Goal: Information Seeking & Learning: Check status

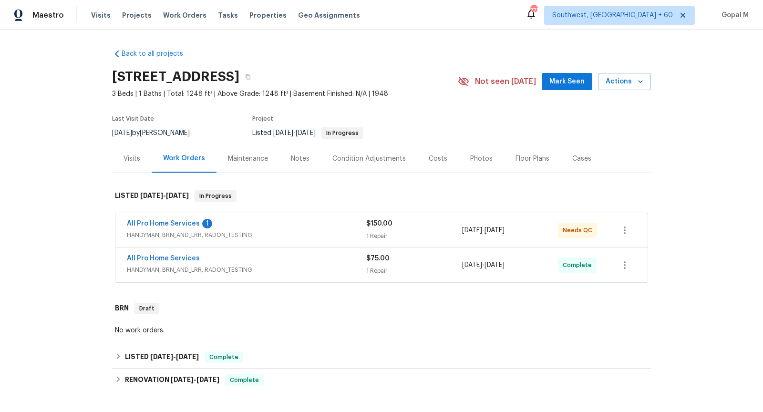
click at [122, 165] on div "Visits" at bounding box center [132, 159] width 40 height 28
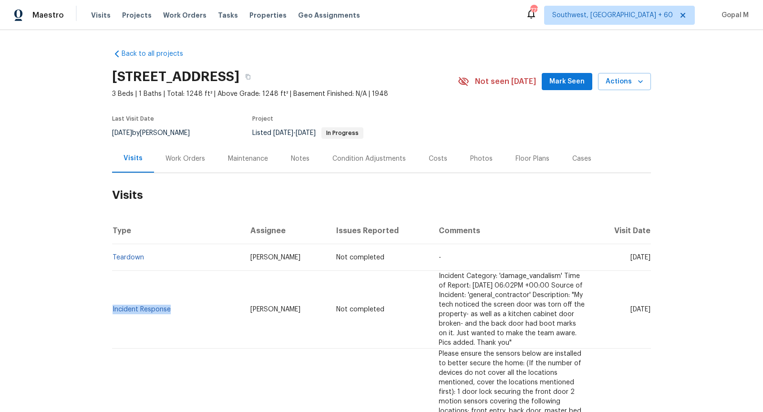
drag, startPoint x: 174, startPoint y: 310, endPoint x: 114, endPoint y: 313, distance: 60.2
click at [113, 313] on td "Incident Response" at bounding box center [177, 310] width 131 height 78
copy link "Incident Response"
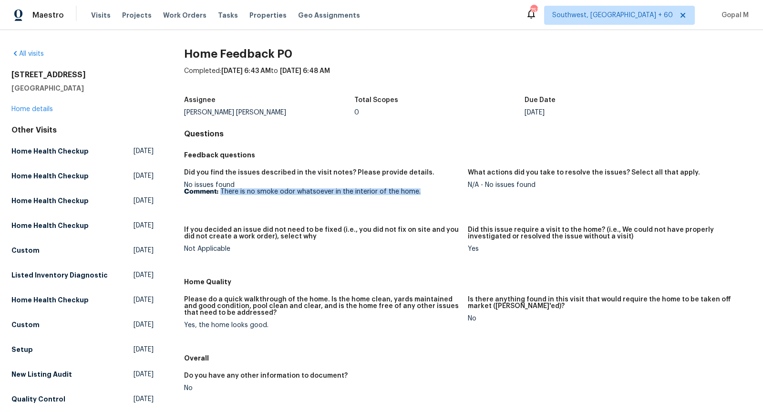
drag, startPoint x: 221, startPoint y: 191, endPoint x: 418, endPoint y: 195, distance: 197.1
click at [418, 195] on figure "Did you find the issues described in the visit notes? Please provide details. N…" at bounding box center [326, 192] width 284 height 46
copy p "There is no smoke odor whatsoever in the interior of the home."
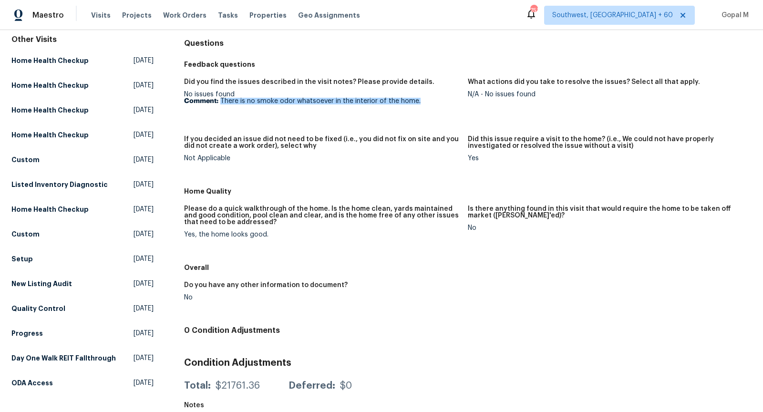
scroll to position [118, 0]
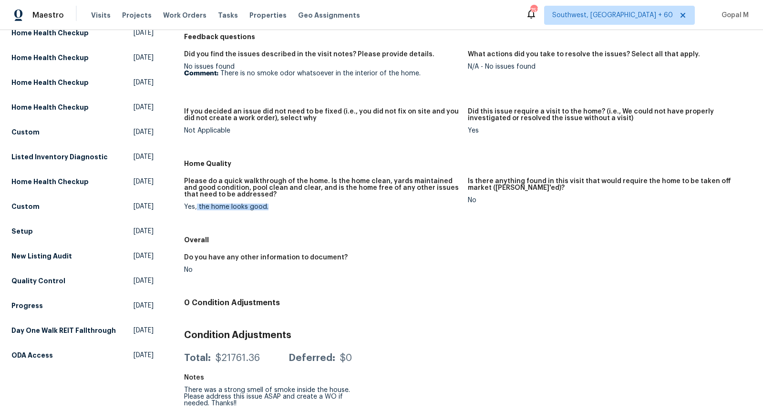
drag, startPoint x: 196, startPoint y: 207, endPoint x: 277, endPoint y: 206, distance: 80.6
click at [277, 206] on div "Yes, the home looks good." at bounding box center [322, 207] width 276 height 7
copy div "the home looks good."
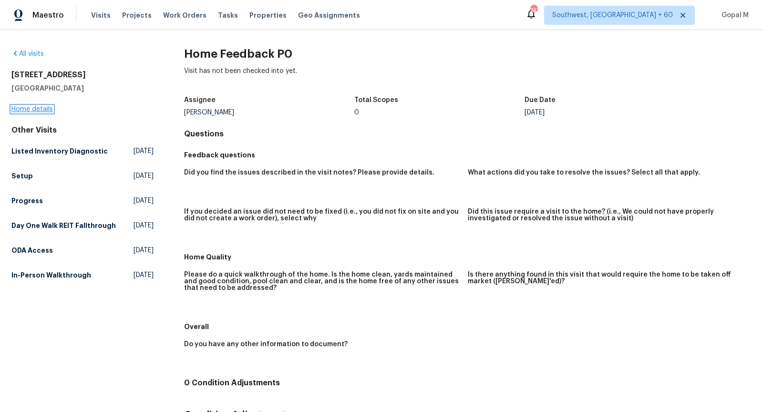
click at [38, 107] on link "Home details" at bounding box center [32, 109] width 42 height 7
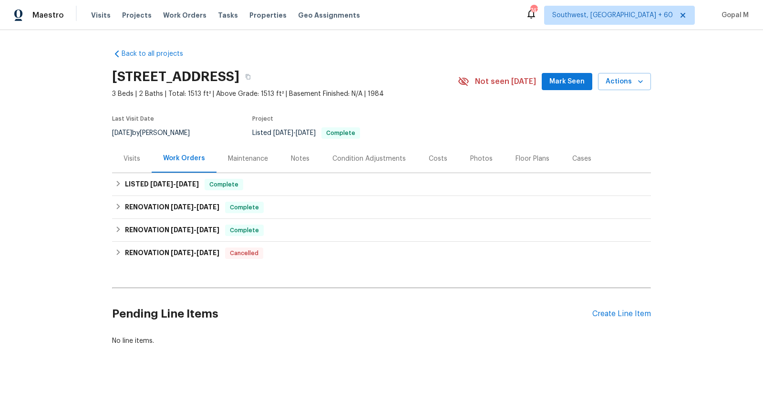
click at [139, 165] on div "Visits" at bounding box center [132, 159] width 40 height 28
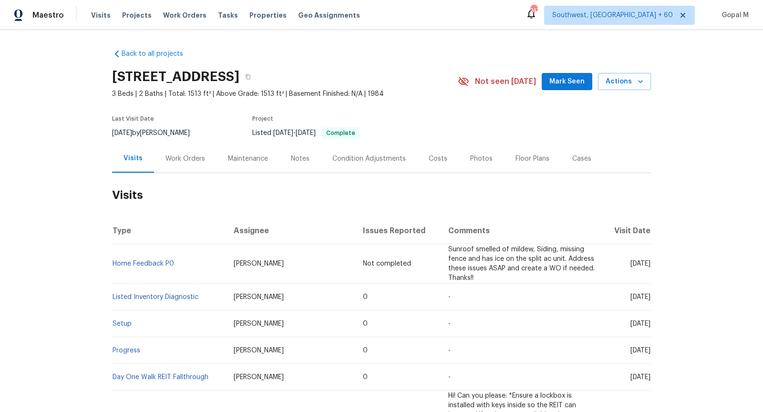
click at [190, 157] on div "Work Orders" at bounding box center [186, 159] width 40 height 10
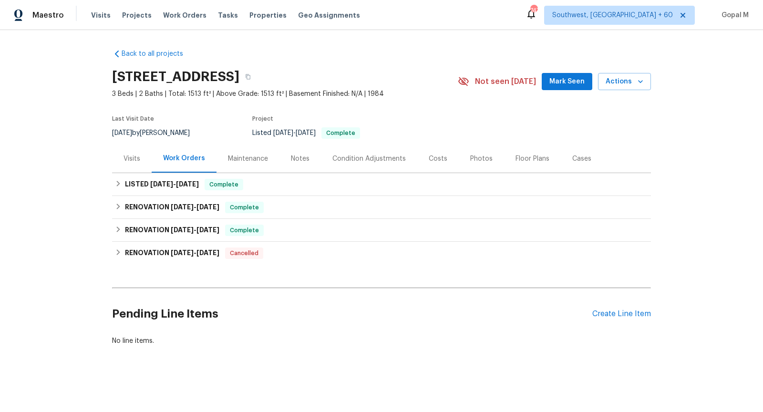
click at [138, 162] on div "Visits" at bounding box center [132, 159] width 17 height 10
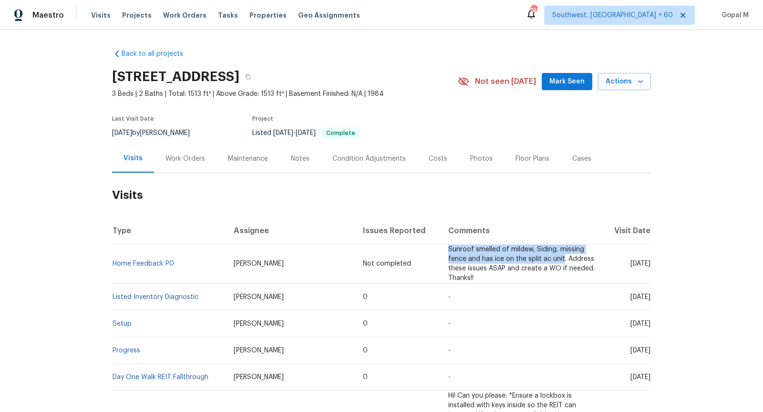
drag, startPoint x: 424, startPoint y: 250, endPoint x: 537, endPoint y: 255, distance: 113.2
click at [537, 255] on td "Sunroof smelled of mildew, Siding, missing fence and has ice on the split ac un…" at bounding box center [522, 264] width 162 height 40
copy span "Sunroof smelled of mildew, Siding, missing fence and has ice on the split ac un…"
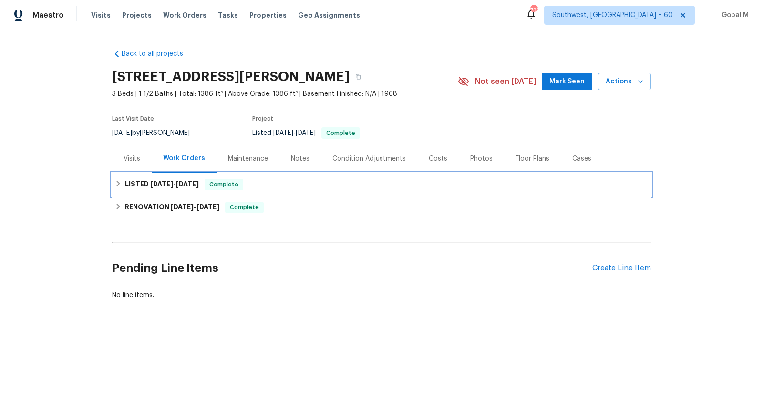
click at [289, 181] on div "LISTED 10/3/25 - 10/7/25 Complete" at bounding box center [381, 184] width 533 height 11
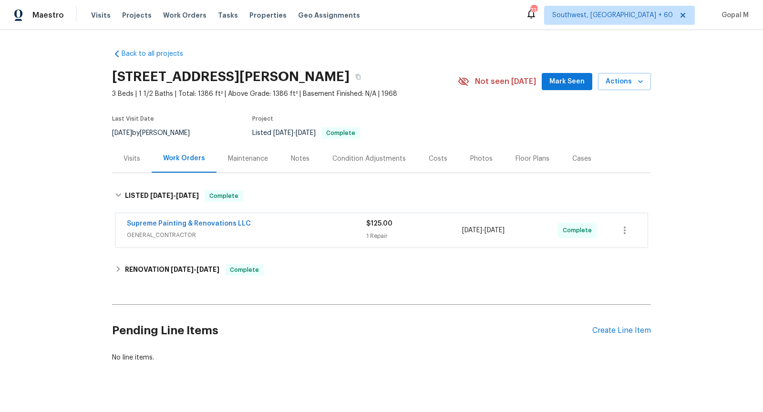
click at [306, 234] on span "GENERAL_CONTRACTOR" at bounding box center [247, 235] width 240 height 10
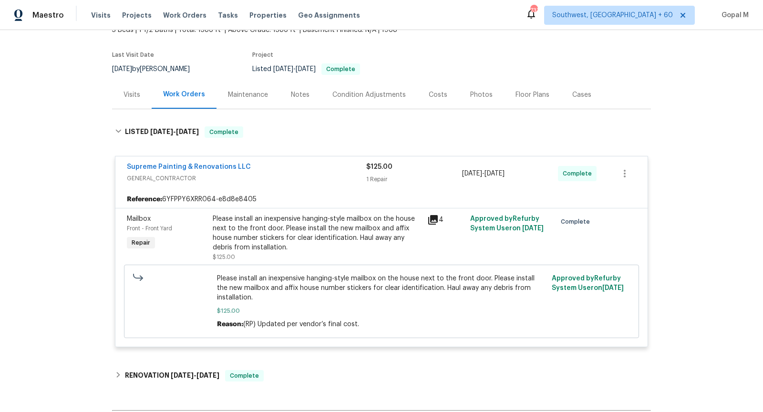
scroll to position [68, 0]
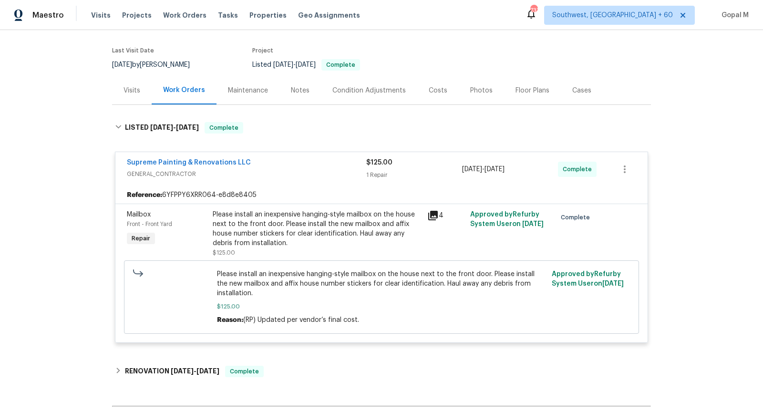
click at [306, 234] on div "Please install an inexpensive hanging-style mailbox on the house next to the fr…" at bounding box center [317, 229] width 209 height 38
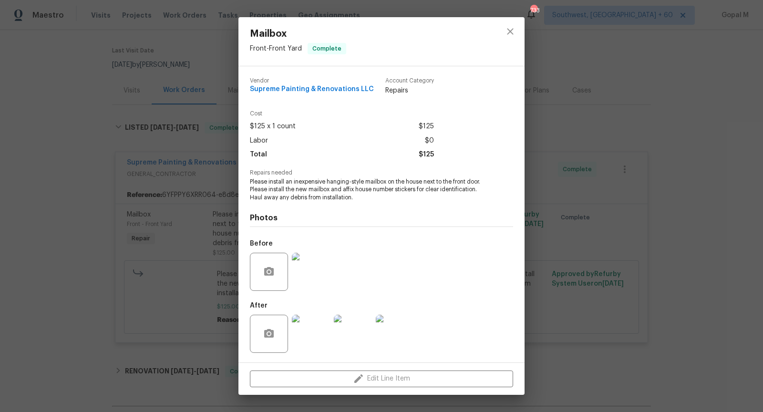
click at [317, 274] on img at bounding box center [311, 272] width 38 height 38
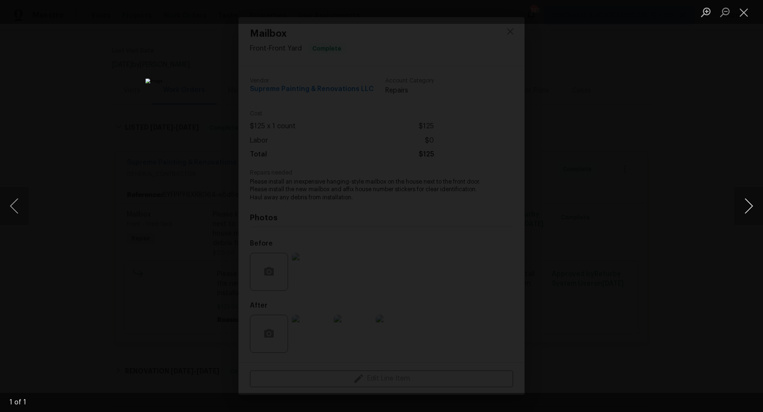
click at [744, 211] on button "Next image" at bounding box center [749, 206] width 29 height 38
click at [742, 10] on button "Close lightbox" at bounding box center [744, 12] width 19 height 17
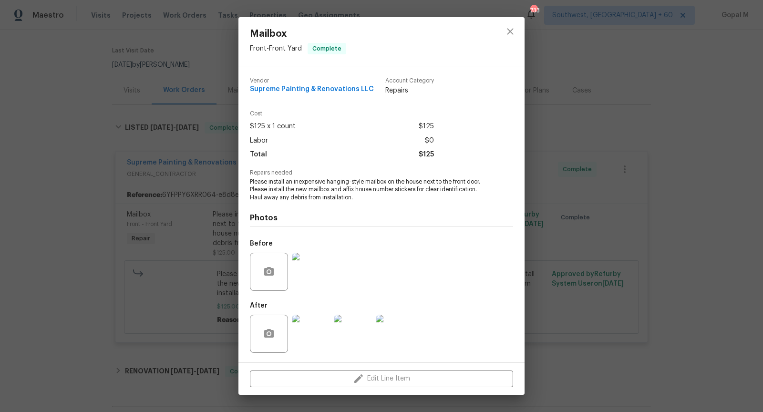
click at [320, 330] on img at bounding box center [311, 334] width 38 height 38
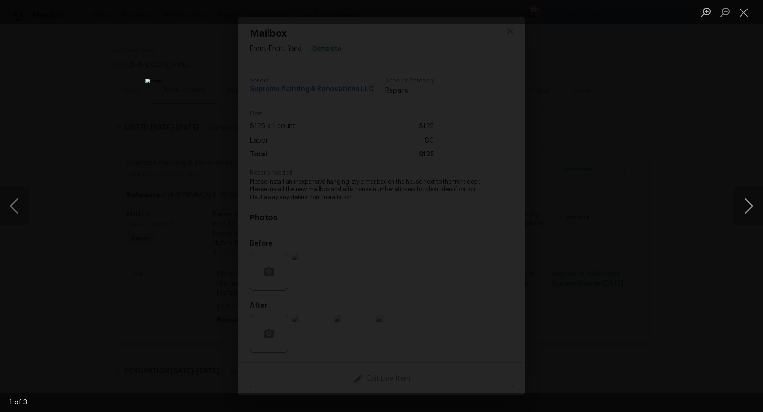
click at [750, 203] on button "Next image" at bounding box center [749, 206] width 29 height 38
click at [742, 202] on button "Next image" at bounding box center [749, 206] width 29 height 38
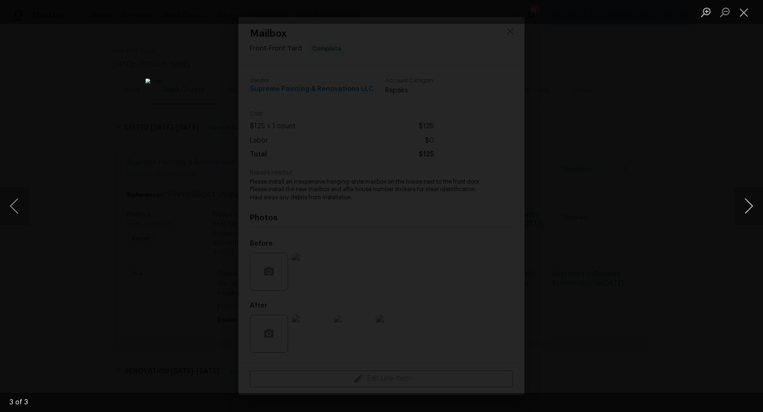
click at [742, 202] on button "Next image" at bounding box center [749, 206] width 29 height 38
click at [745, 11] on button "Close lightbox" at bounding box center [744, 12] width 19 height 17
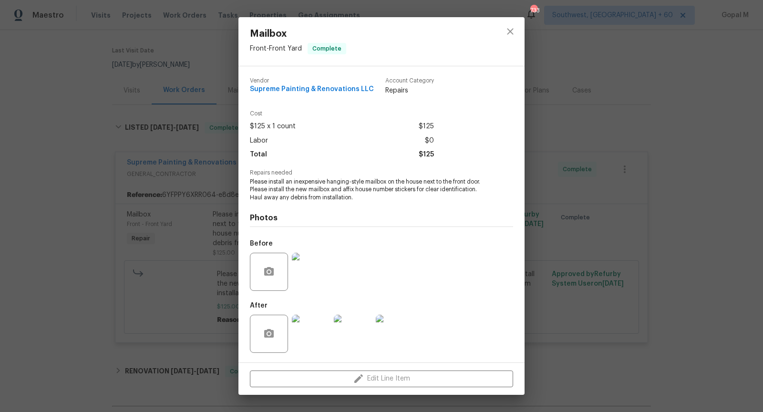
click at [599, 190] on div "Mailbox Front - Front Yard Complete Vendor Supreme Painting & Renovations LLC A…" at bounding box center [381, 206] width 763 height 412
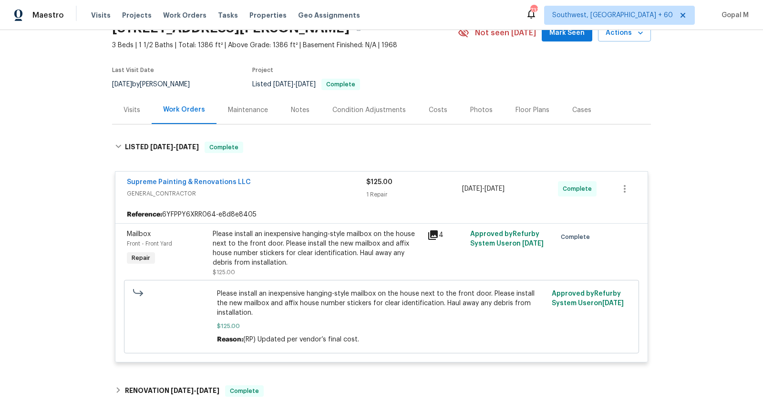
scroll to position [0, 0]
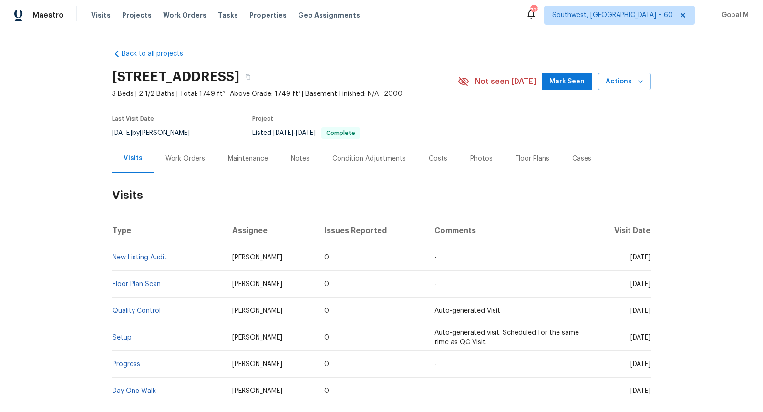
click at [201, 160] on div "Work Orders" at bounding box center [186, 159] width 40 height 10
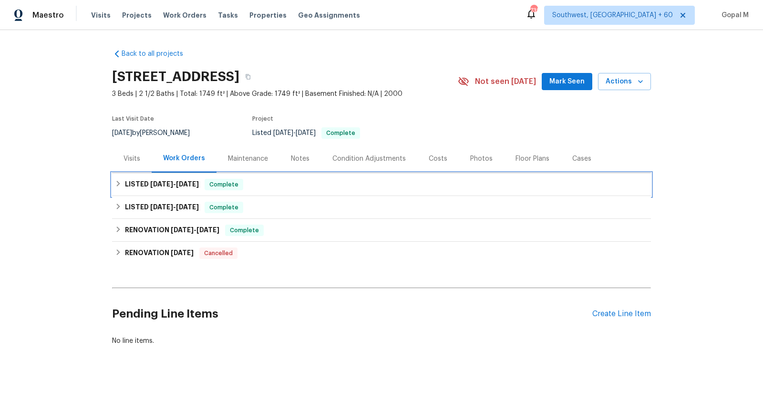
click at [190, 188] on h6 "LISTED [DATE] - [DATE]" at bounding box center [162, 184] width 74 height 11
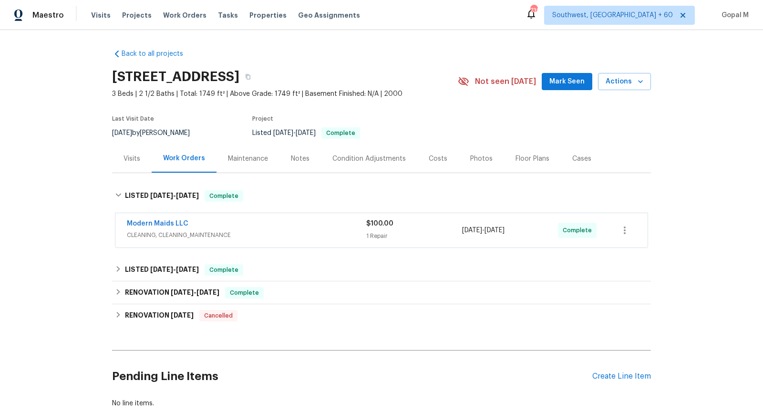
click at [290, 230] on span "CLEANING, CLEANING_MAINTENANCE" at bounding box center [247, 235] width 240 height 10
